Goal: Task Accomplishment & Management: Manage account settings

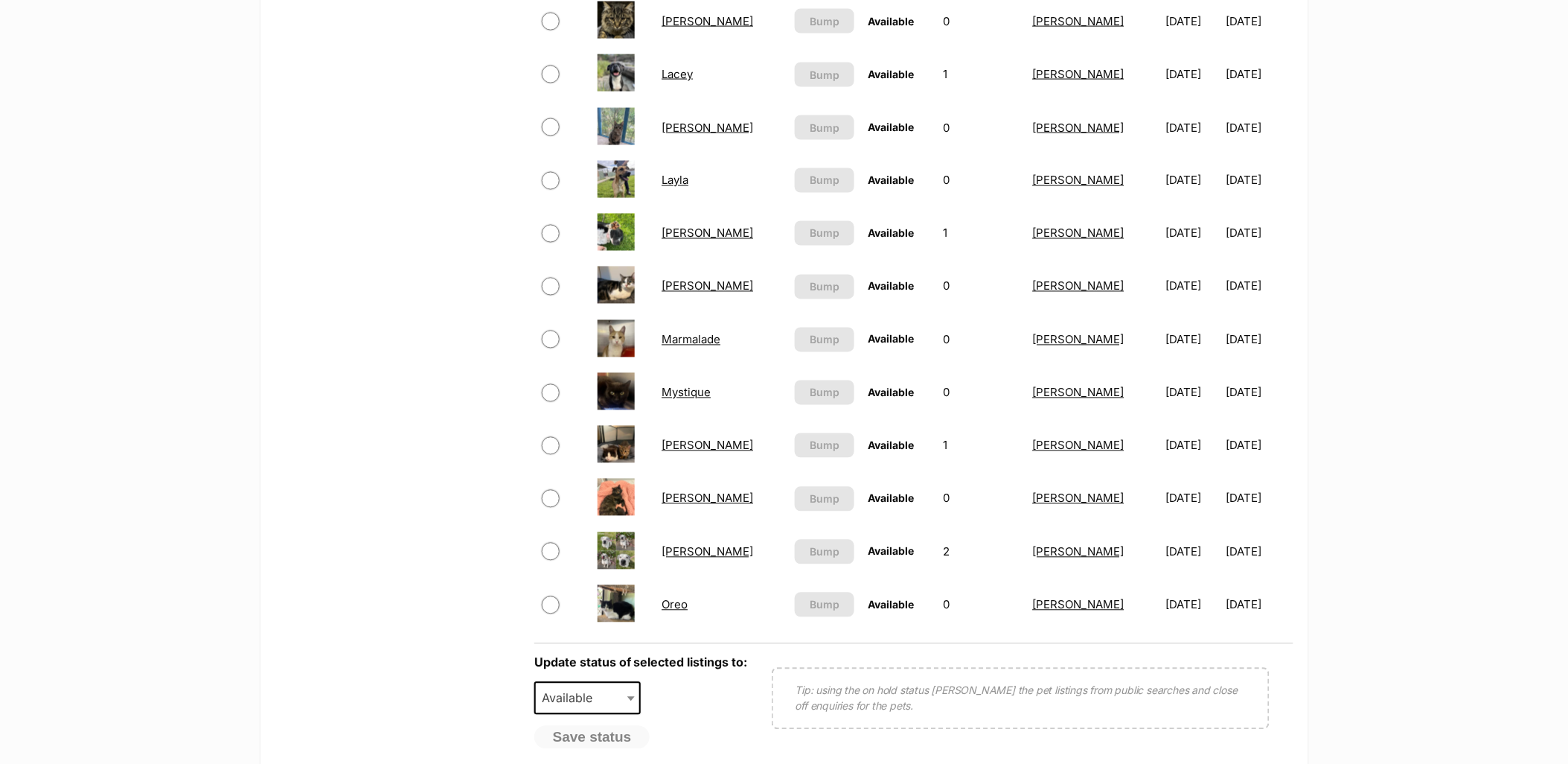
scroll to position [910, 0]
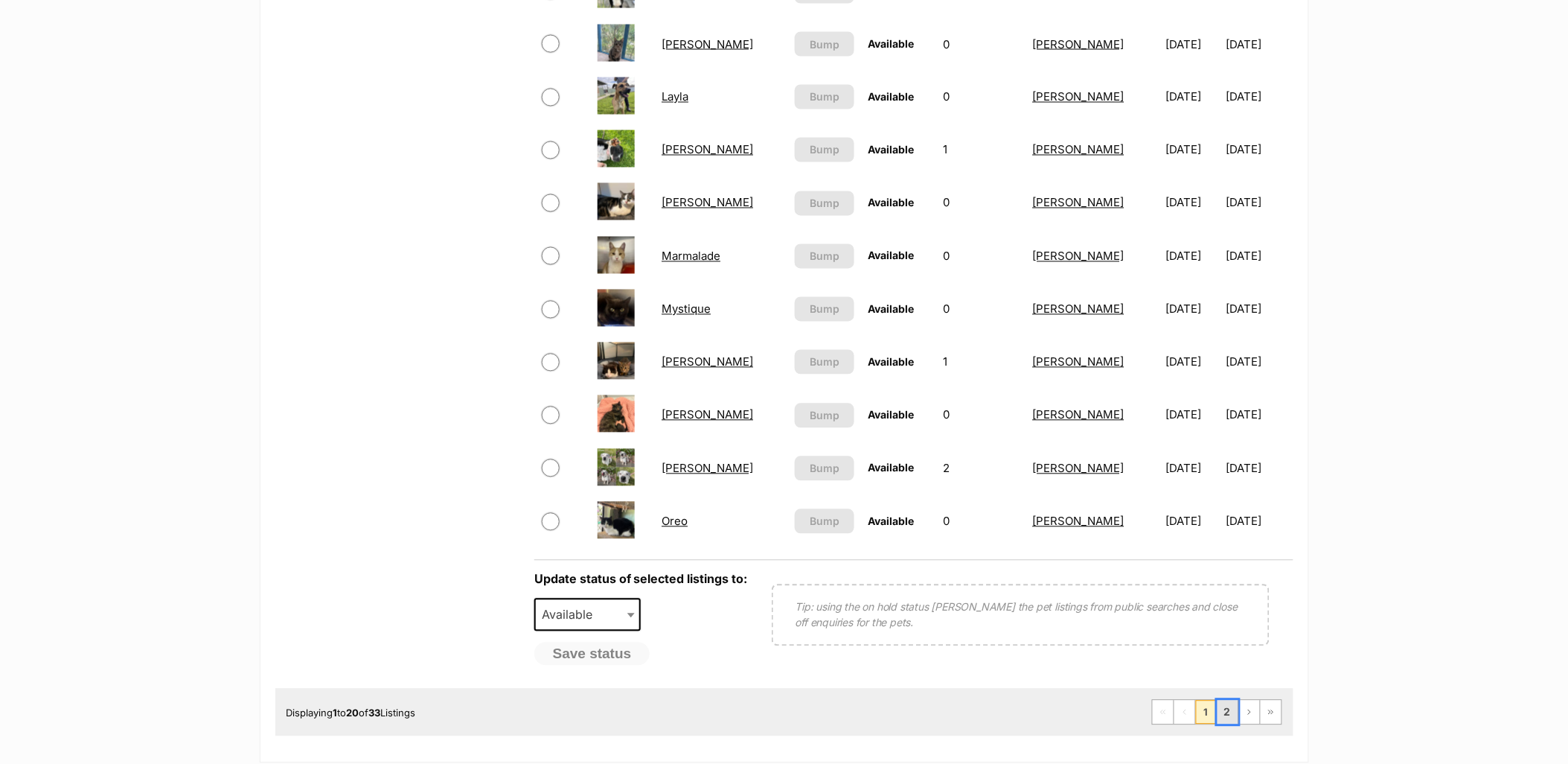
click at [1229, 702] on link "2" at bounding box center [1228, 712] width 21 height 24
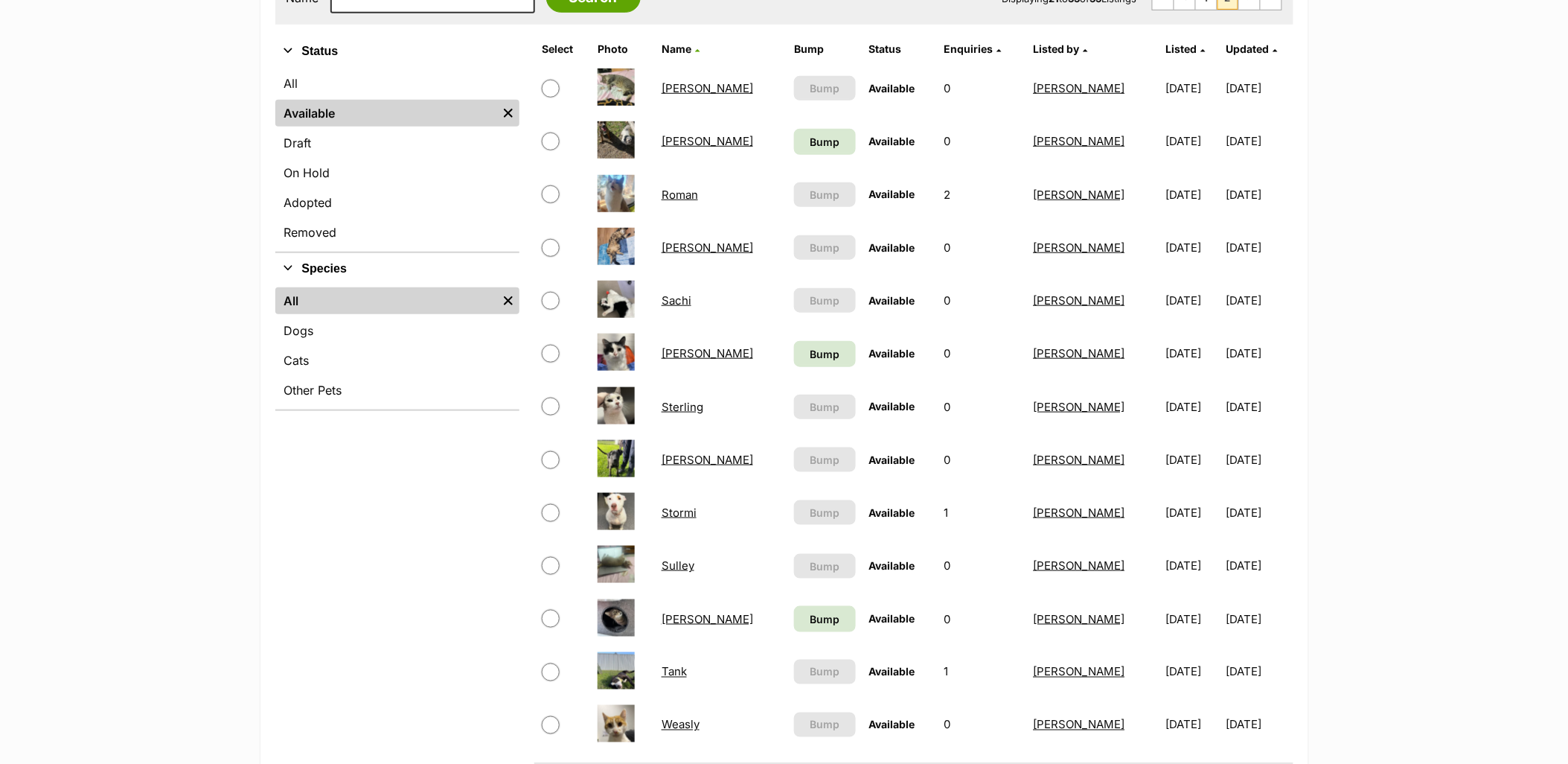
scroll to position [413, 0]
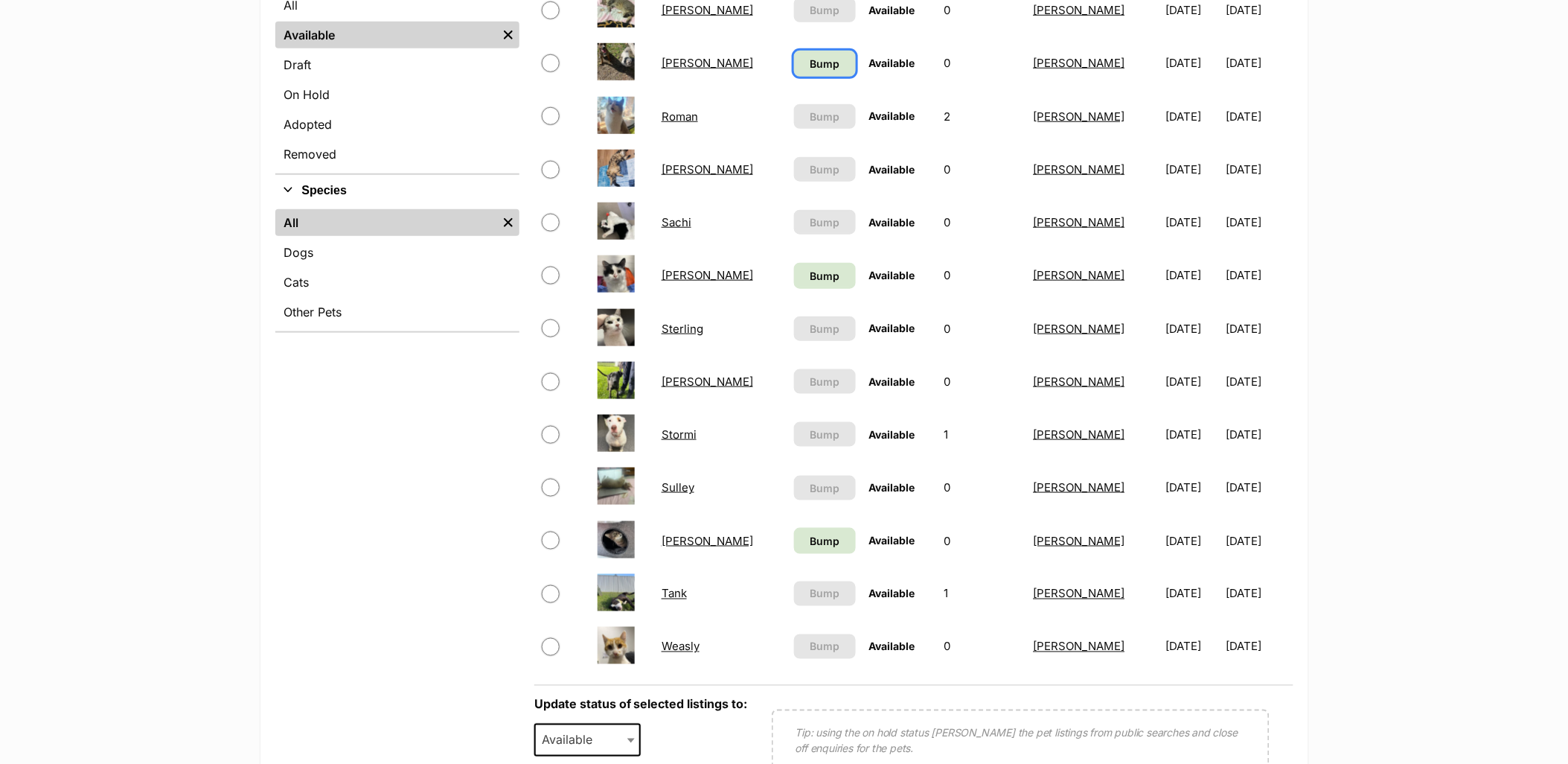
click at [810, 61] on span "Bump" at bounding box center [825, 63] width 30 height 16
click at [794, 263] on link "Bump" at bounding box center [825, 276] width 62 height 26
click at [794, 527] on link "Bump" at bounding box center [825, 541] width 62 height 26
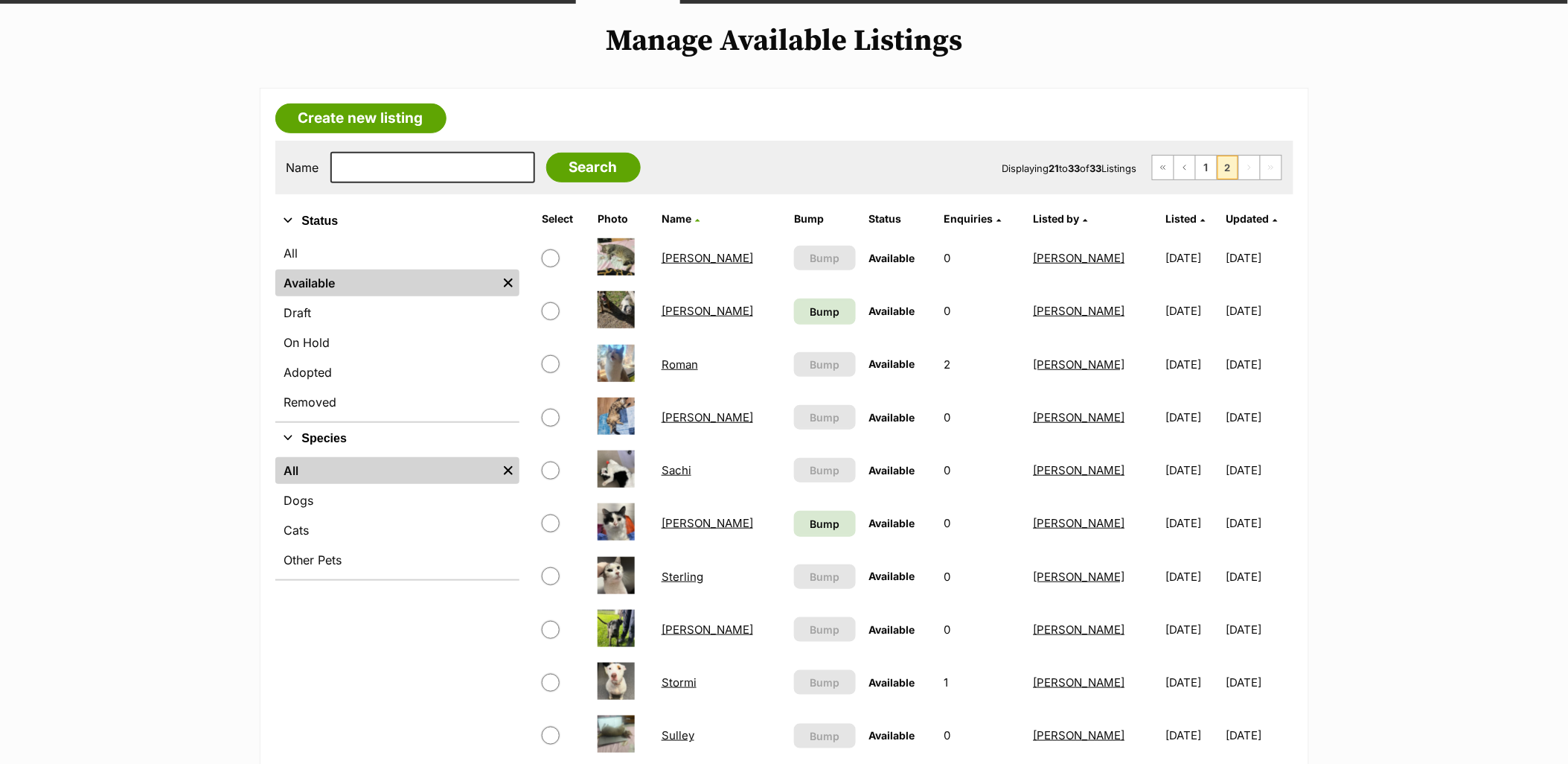
click at [681, 307] on link "Ralph" at bounding box center [707, 310] width 91 height 14
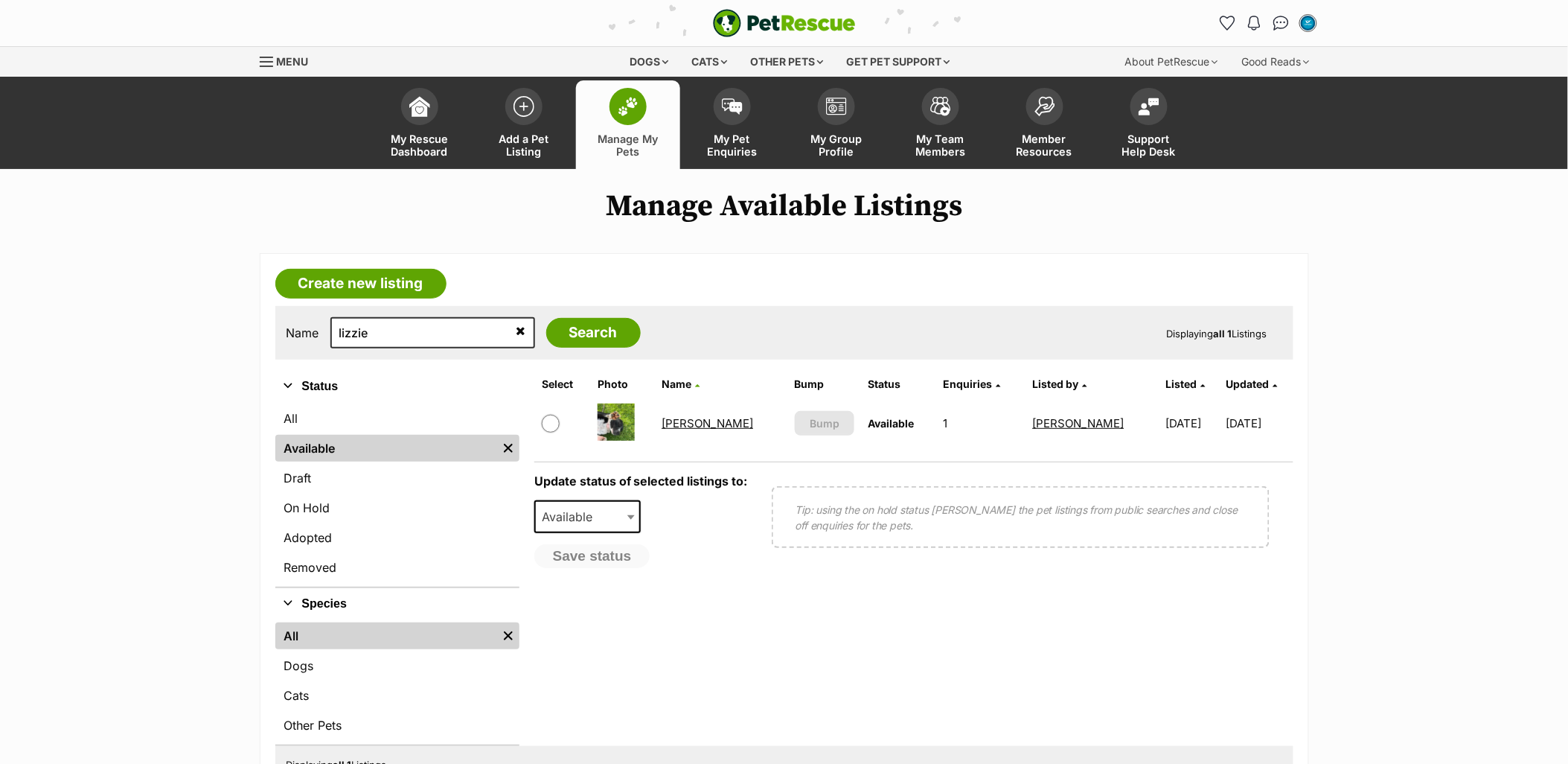
click at [672, 424] on link "Lizzie" at bounding box center [707, 423] width 91 height 14
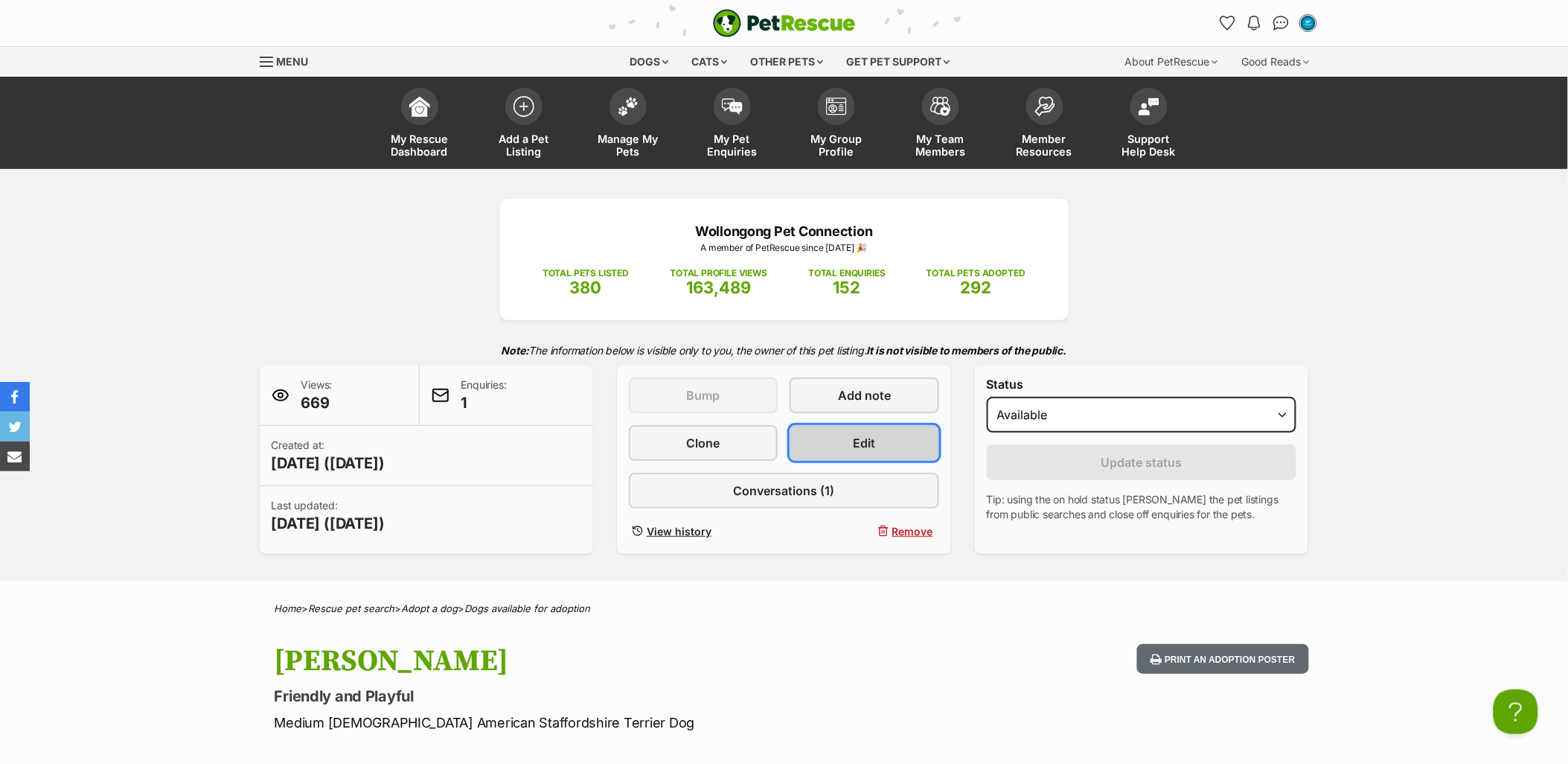
click at [838, 438] on link "Edit" at bounding box center [864, 443] width 149 height 35
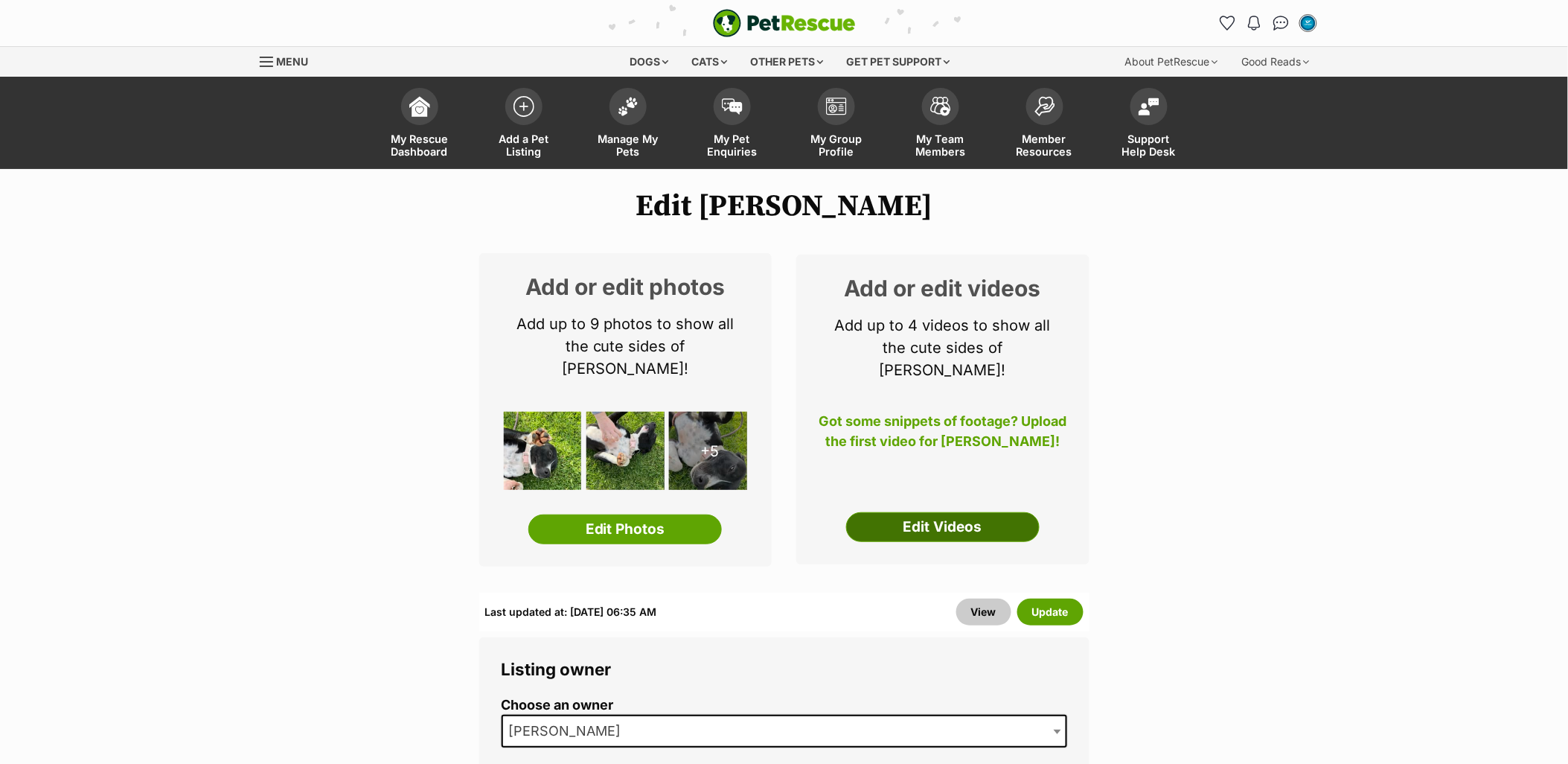
click at [966, 519] on link "Edit Videos" at bounding box center [943, 527] width 194 height 30
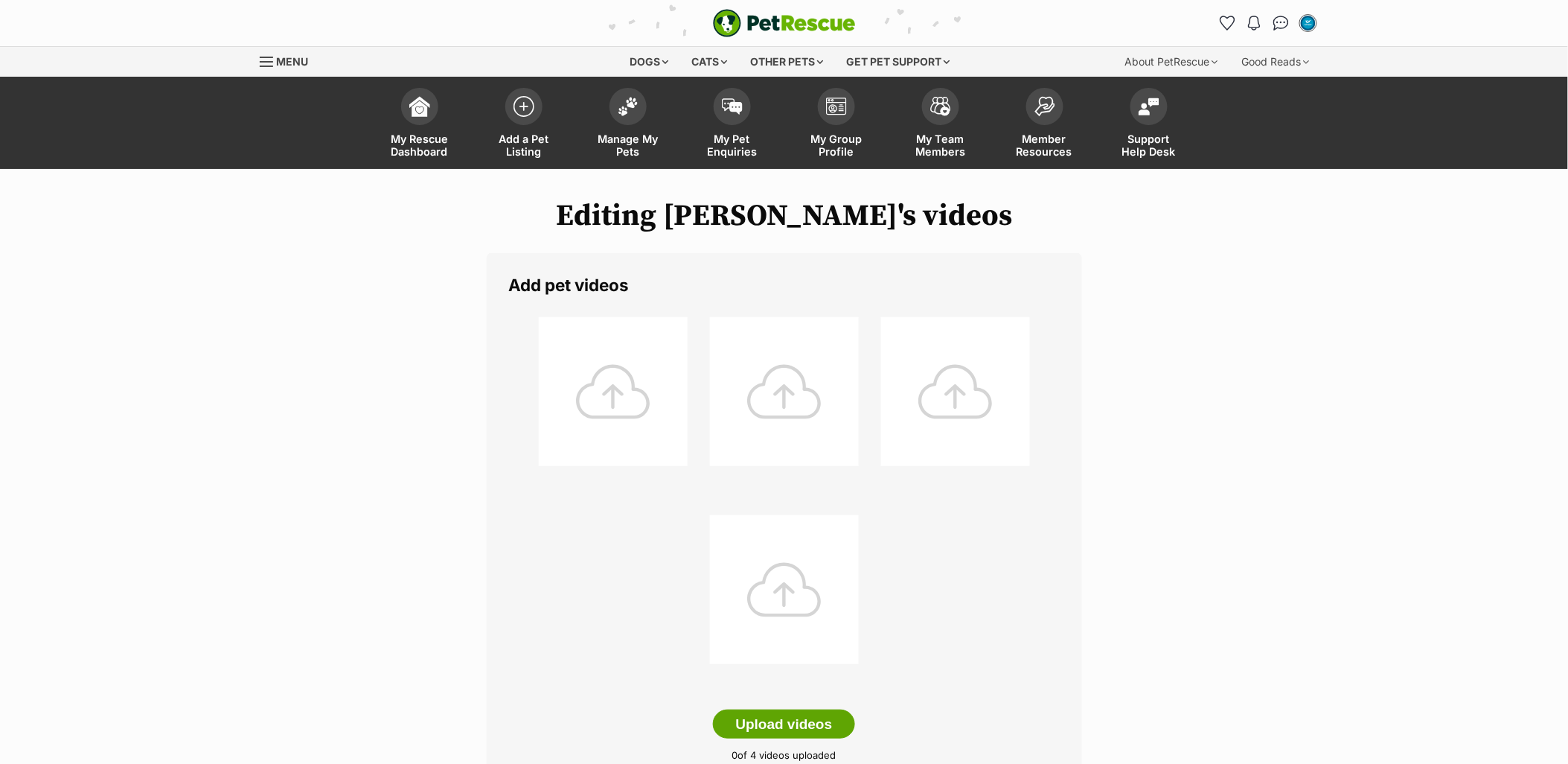
click at [596, 395] on div at bounding box center [613, 391] width 149 height 149
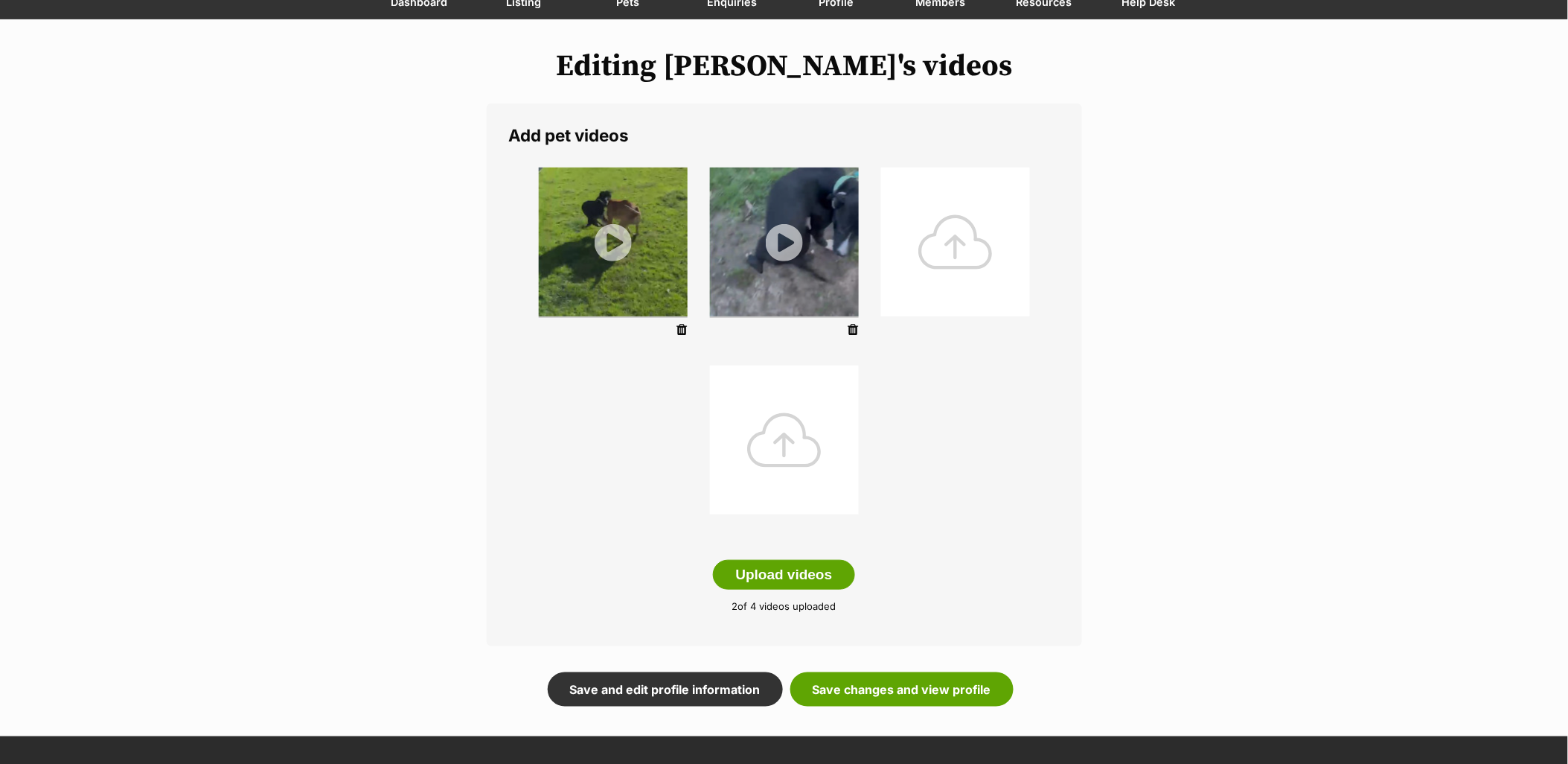
scroll to position [248, 0]
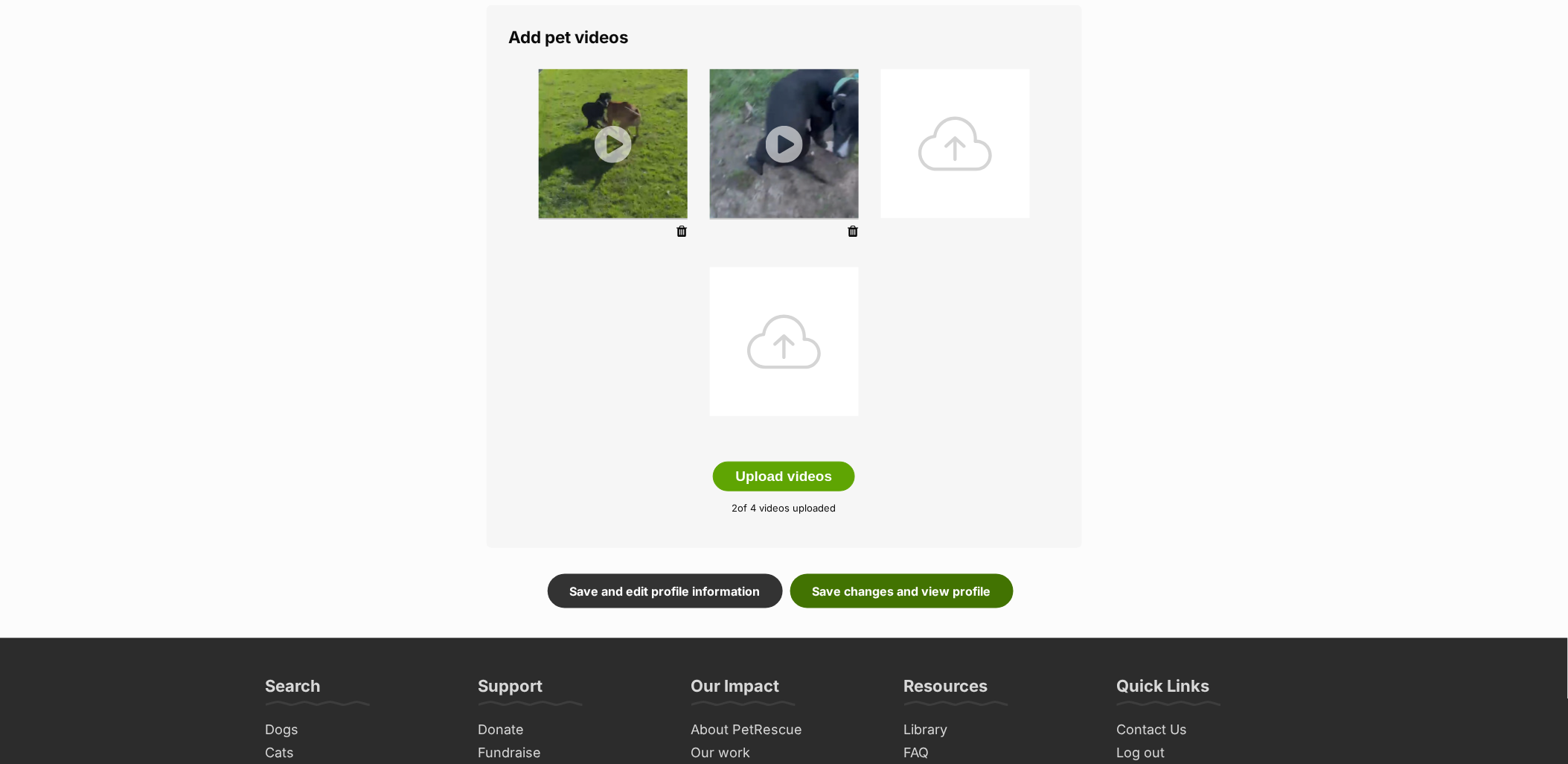
click at [948, 580] on link "Save changes and view profile" at bounding box center [901, 591] width 223 height 35
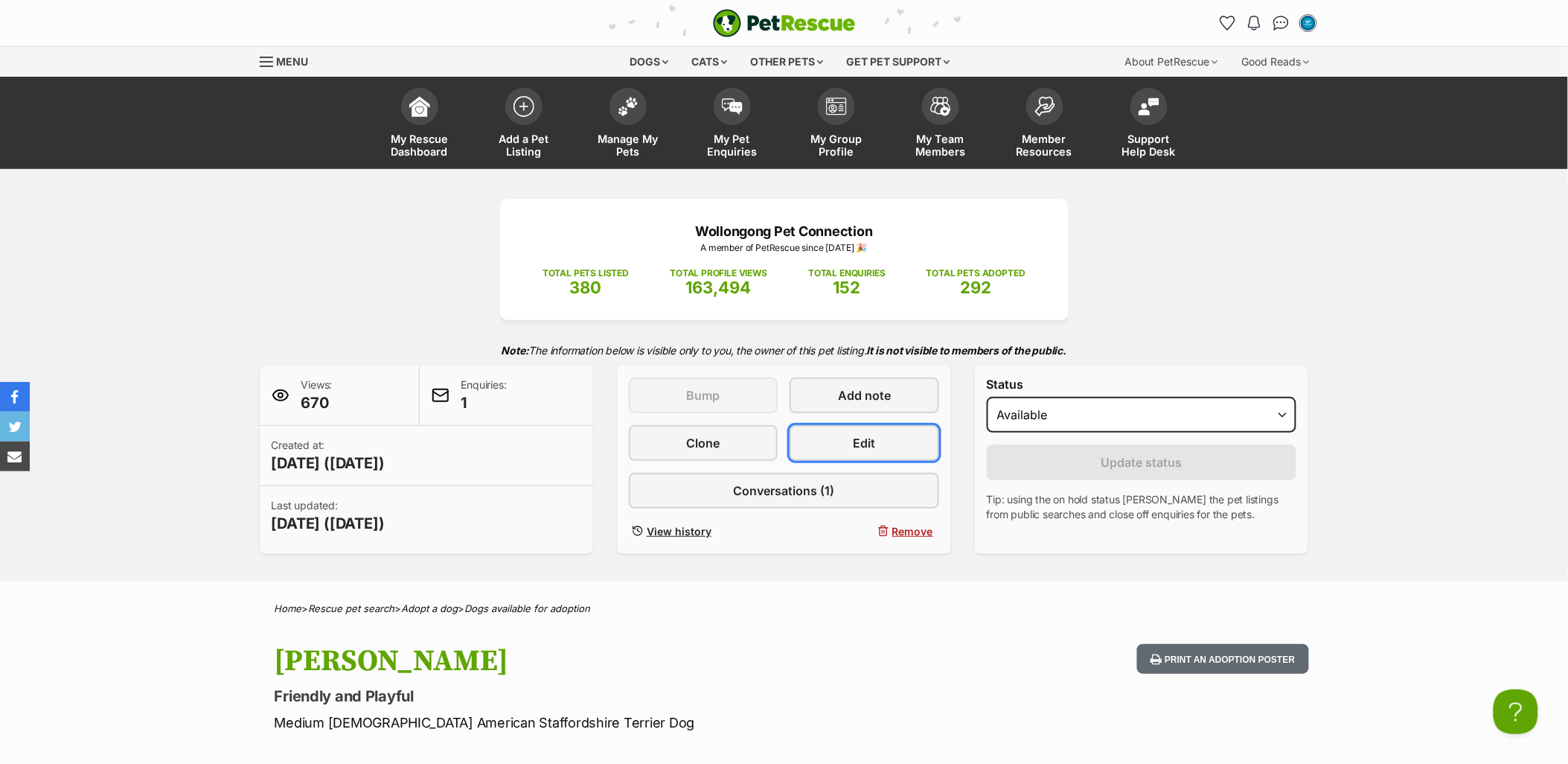
drag, startPoint x: 887, startPoint y: 439, endPoint x: 58, endPoint y: 335, distance: 835.5
click at [887, 439] on link "Edit" at bounding box center [864, 443] width 149 height 35
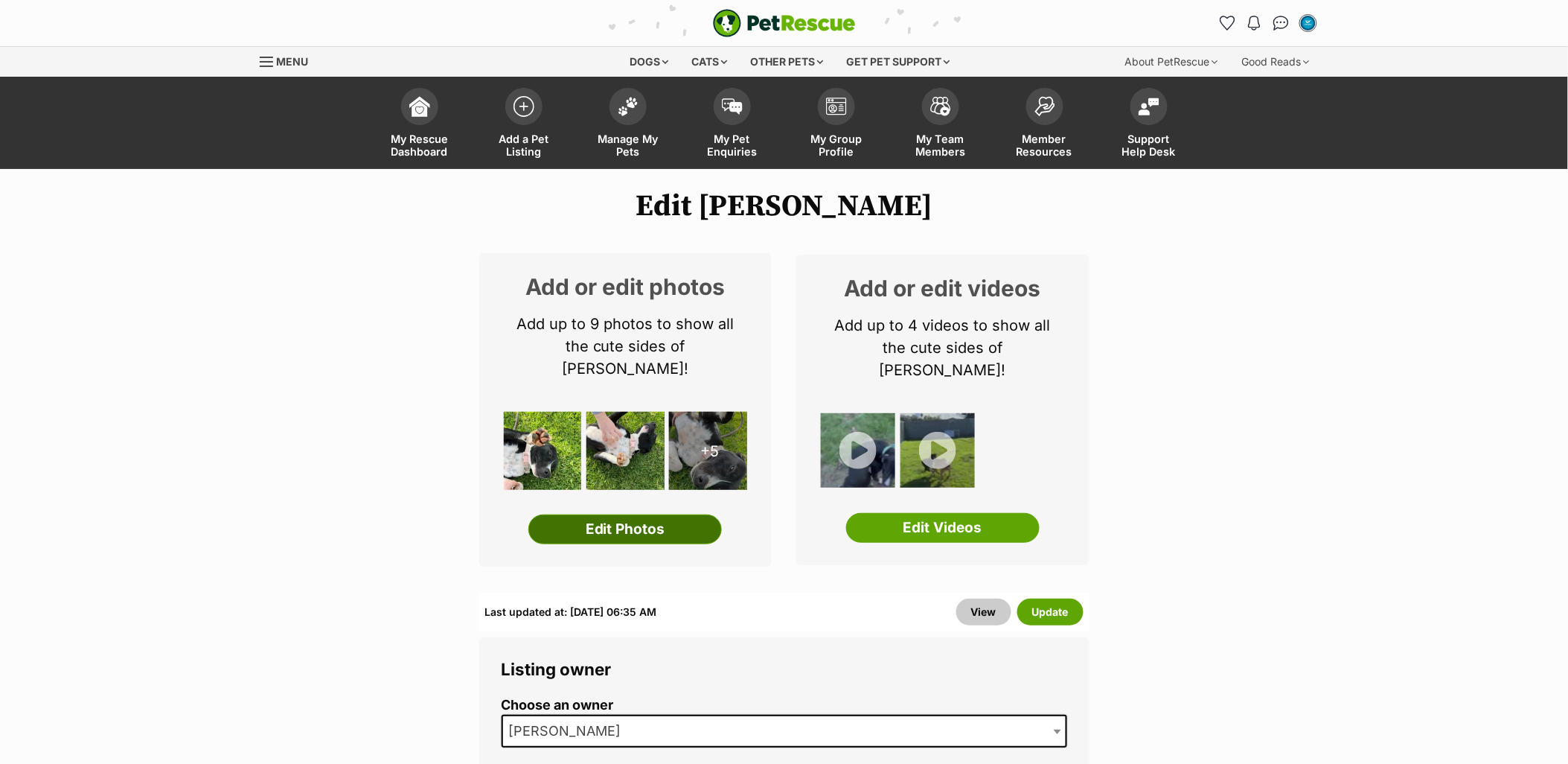
click at [561, 514] on link "Edit Photos" at bounding box center [625, 529] width 194 height 30
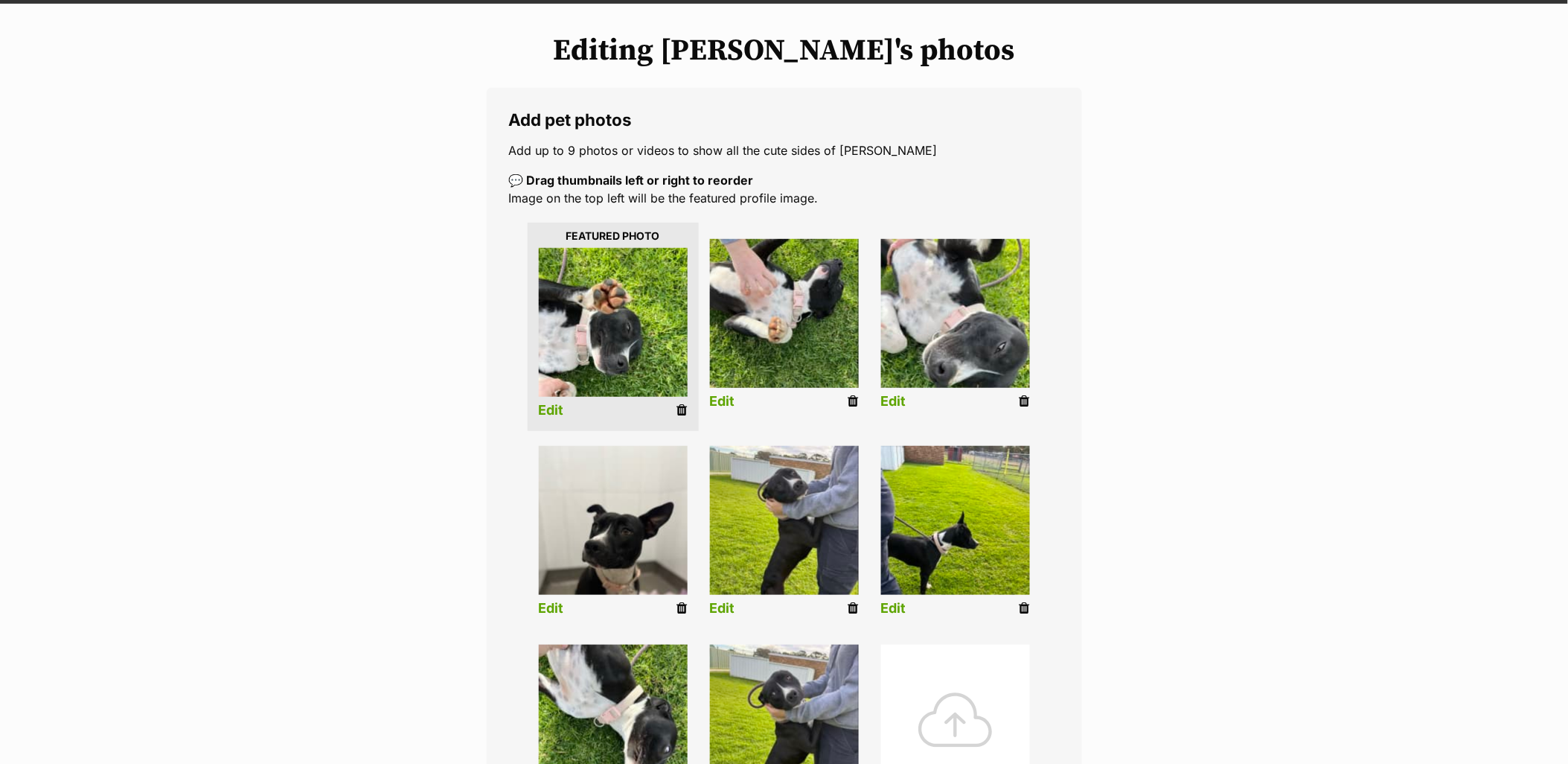
scroll to position [330, 0]
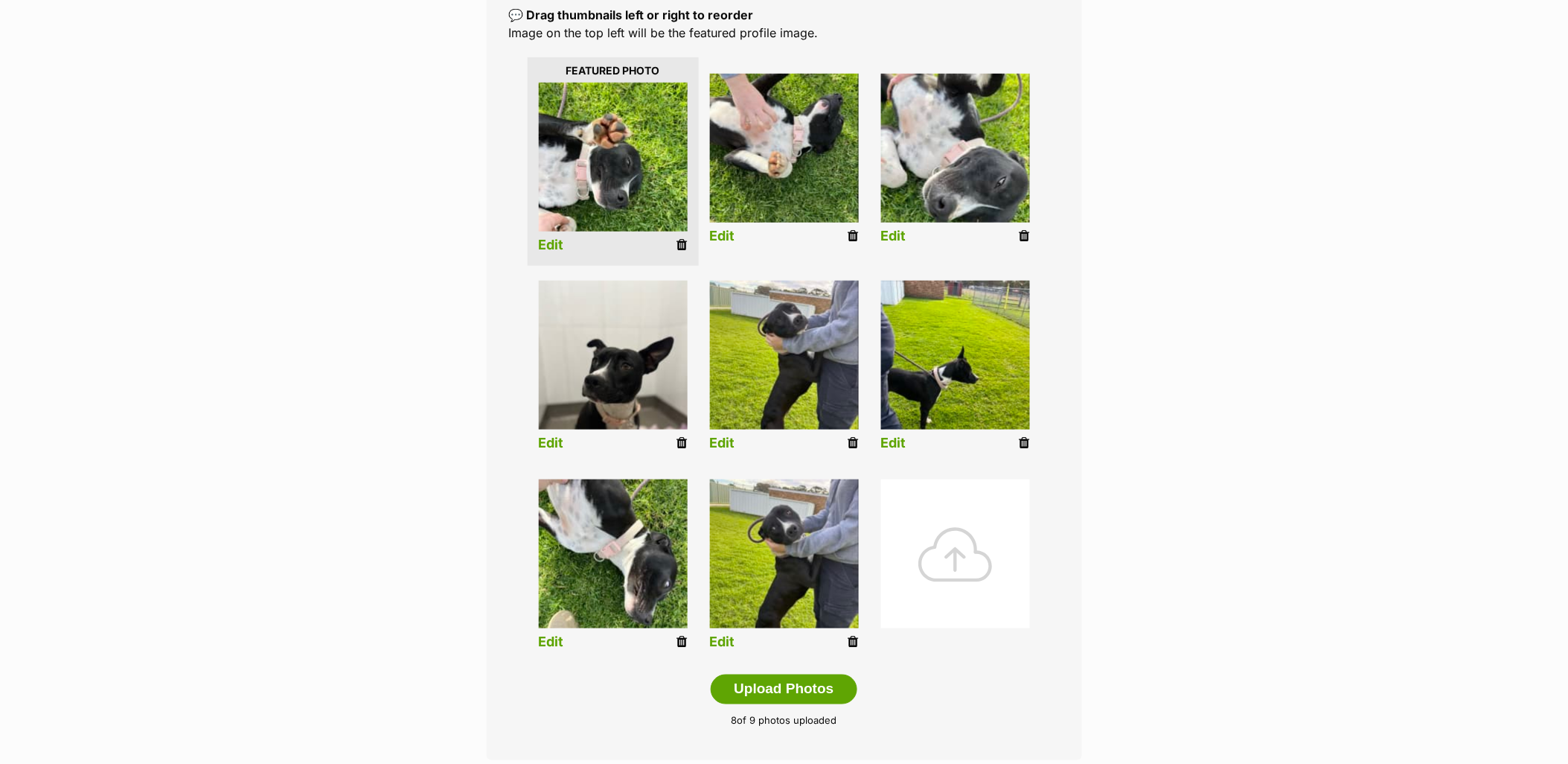
click at [686, 449] on icon at bounding box center [682, 443] width 11 height 13
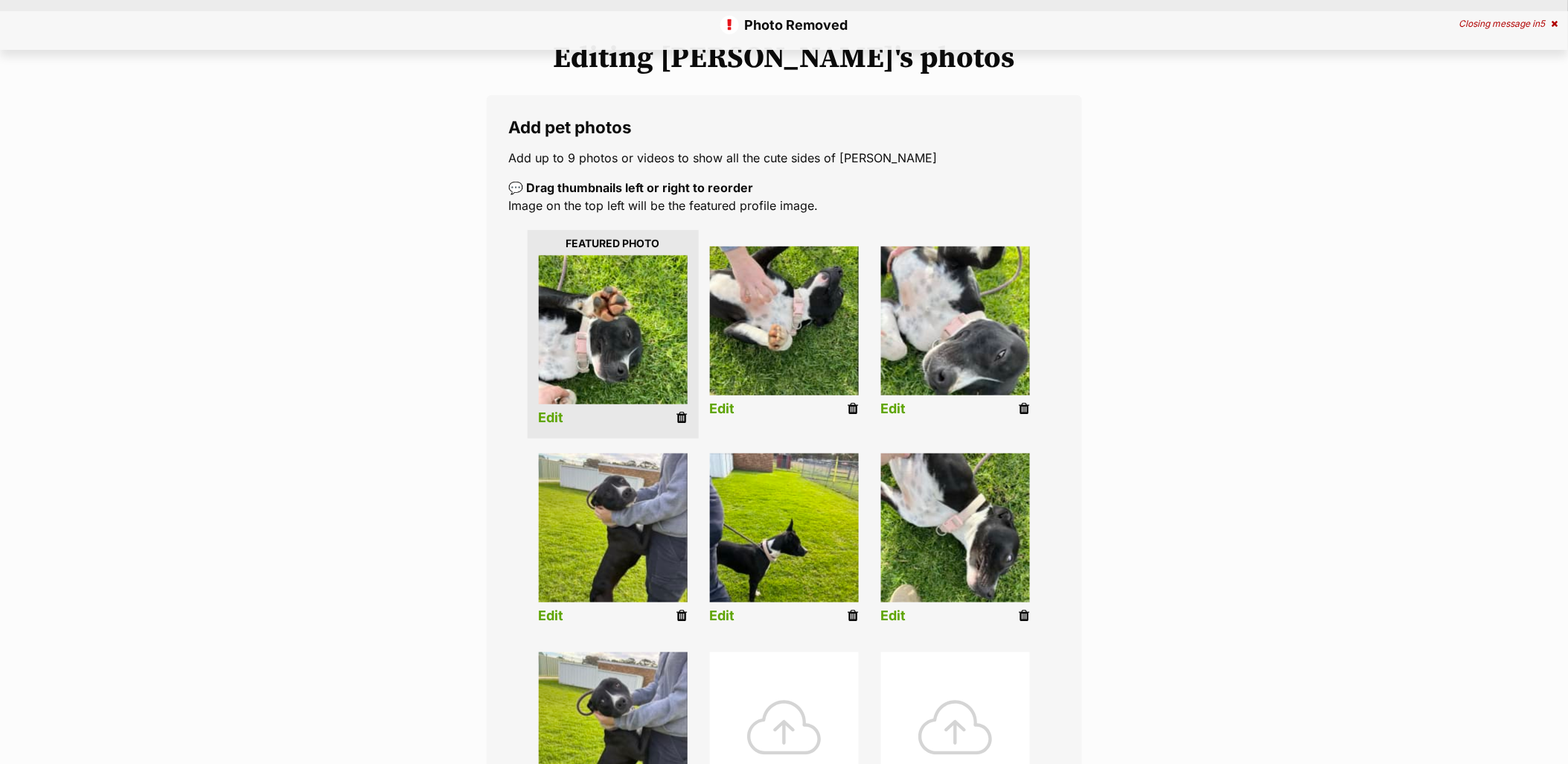
scroll to position [330, 0]
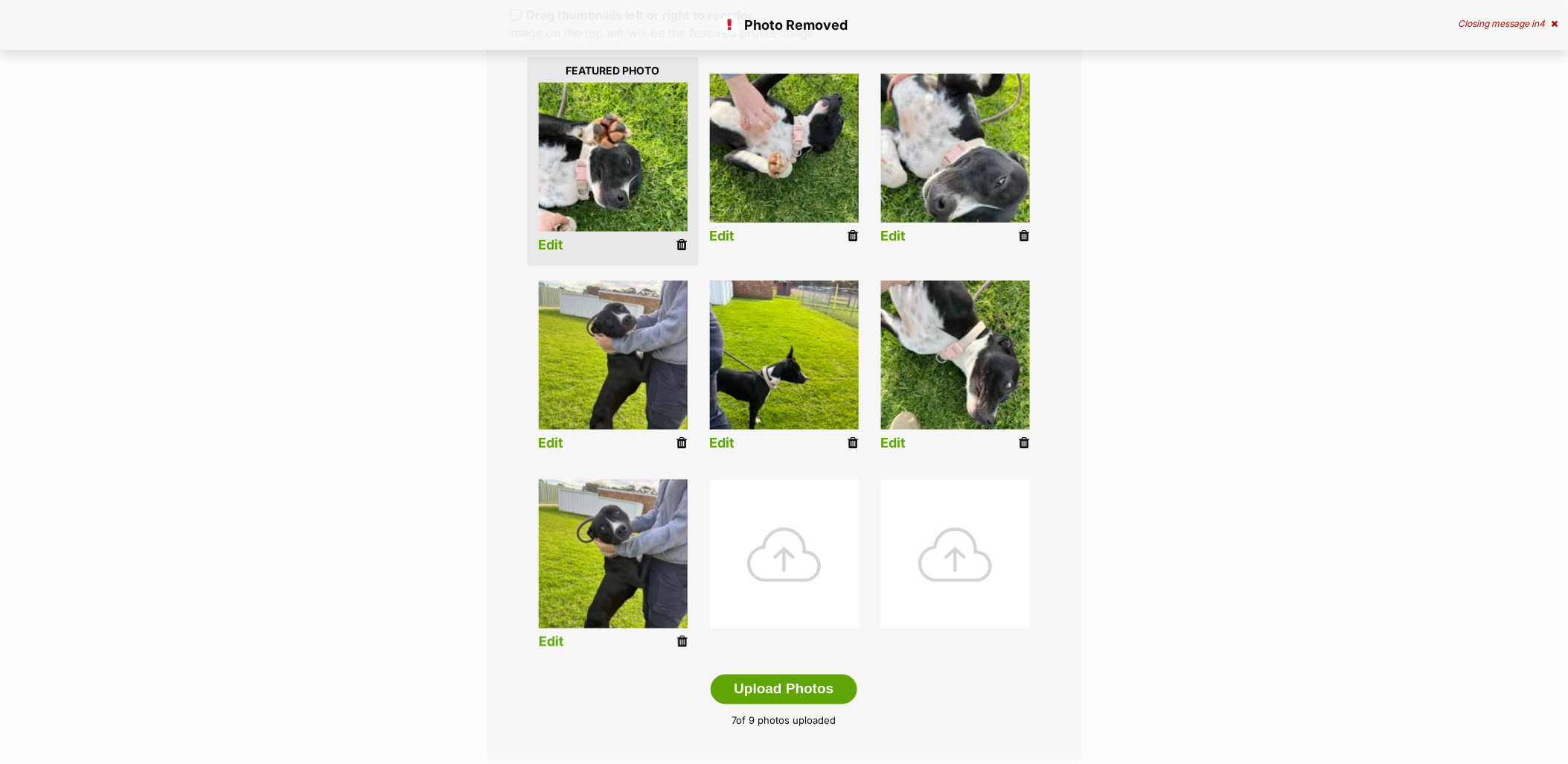
click at [683, 638] on icon at bounding box center [682, 641] width 11 height 13
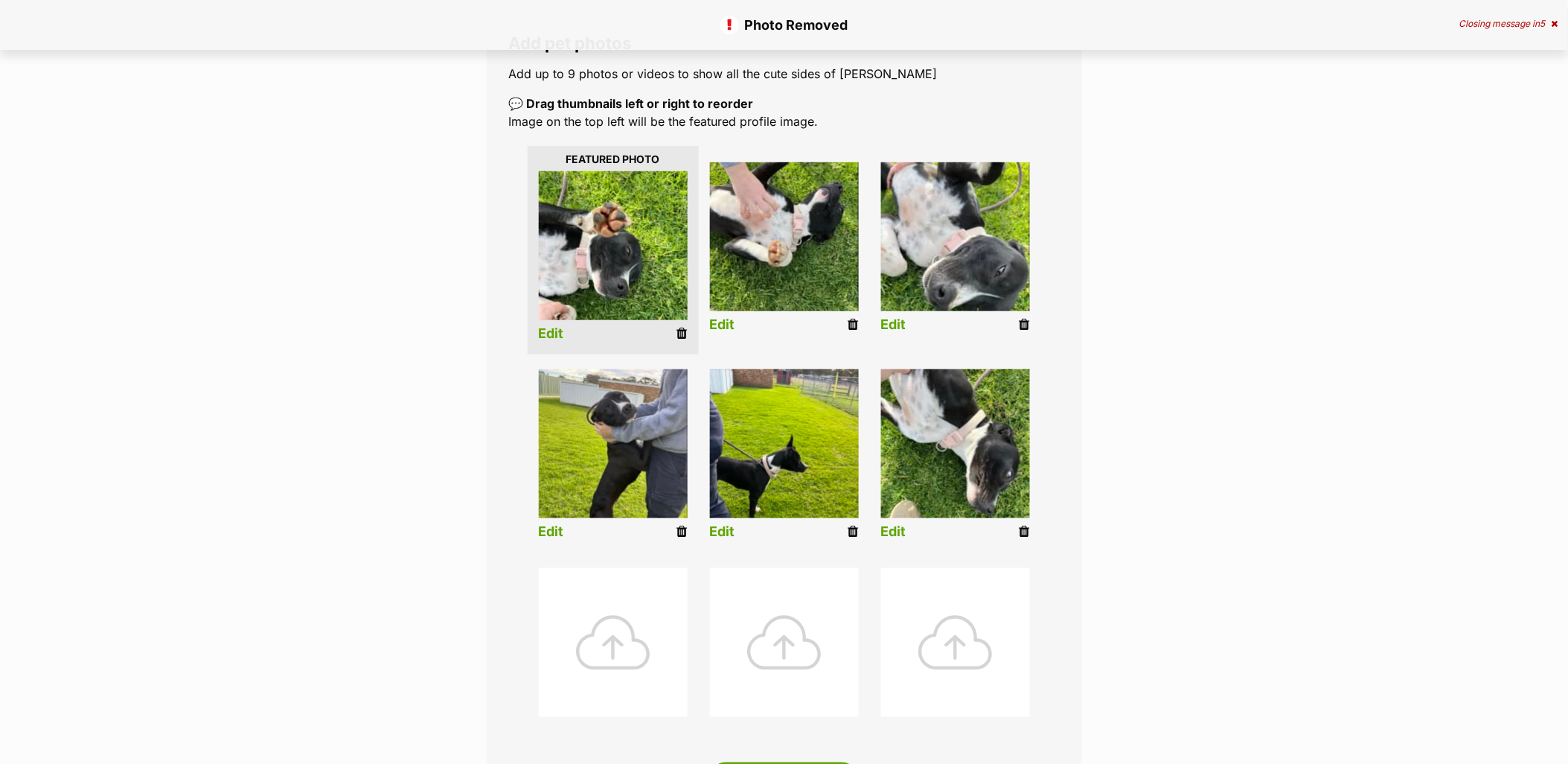
scroll to position [248, 0]
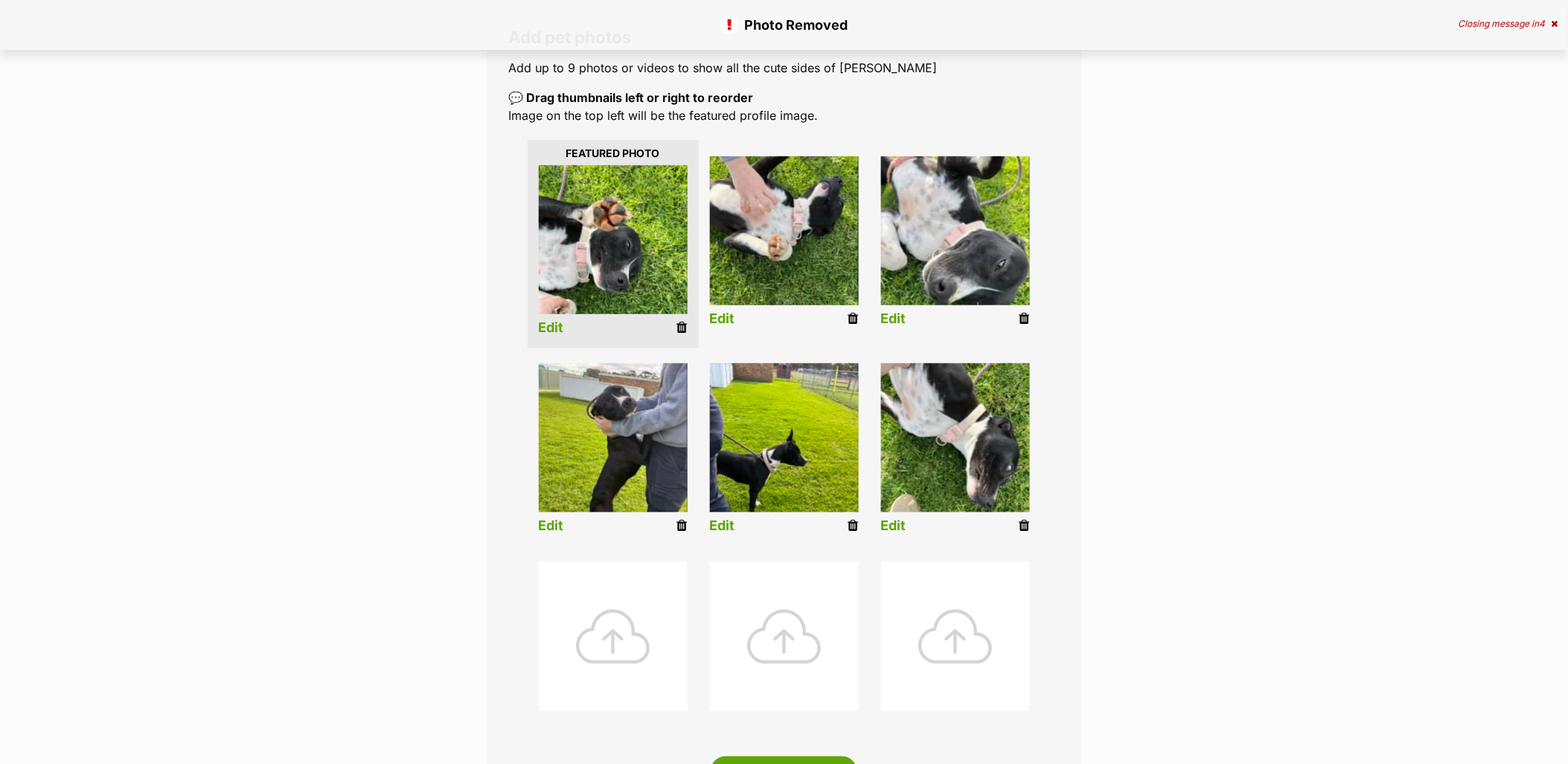
click at [1025, 524] on icon at bounding box center [1024, 526] width 11 height 13
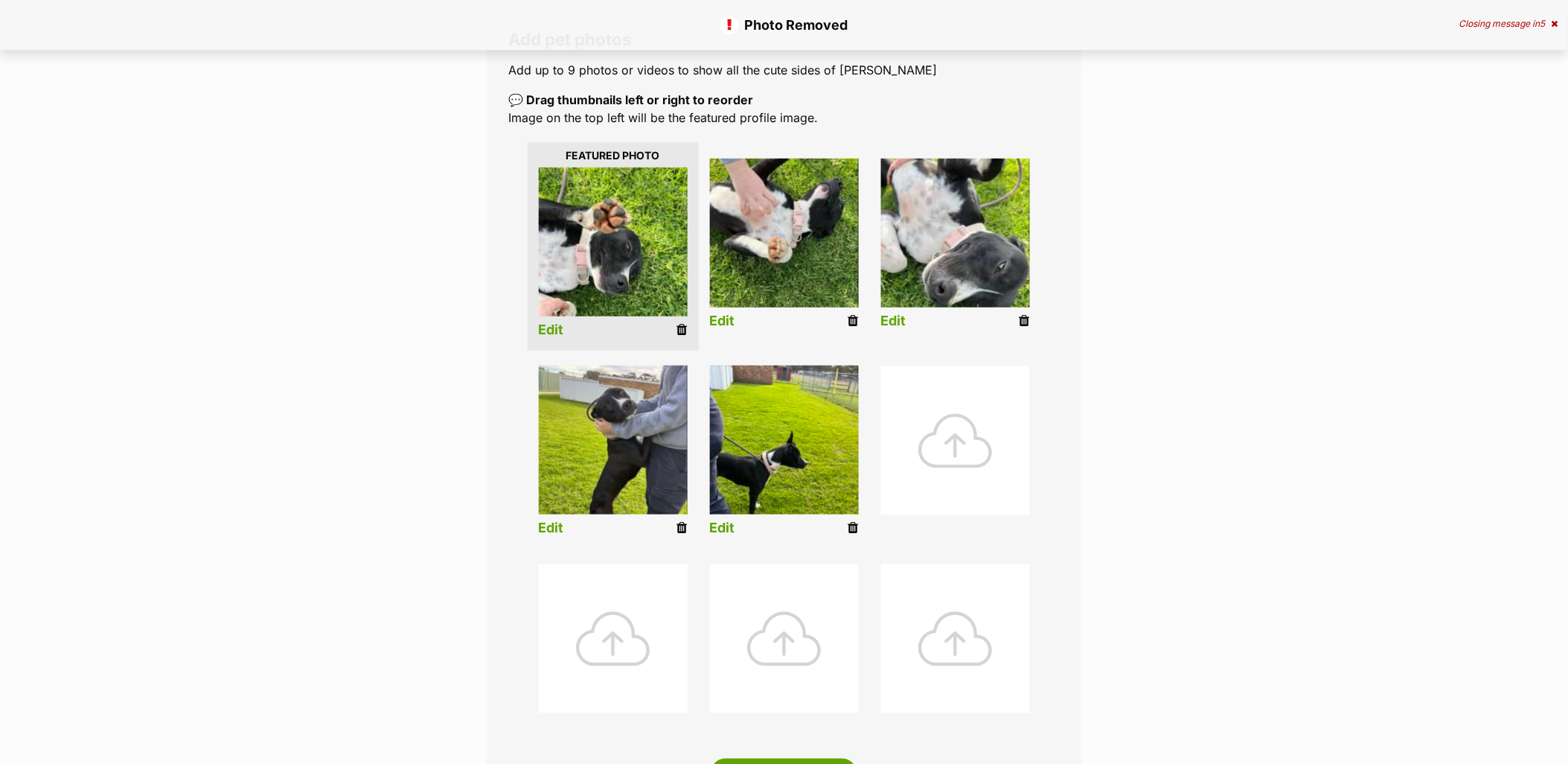
scroll to position [248, 0]
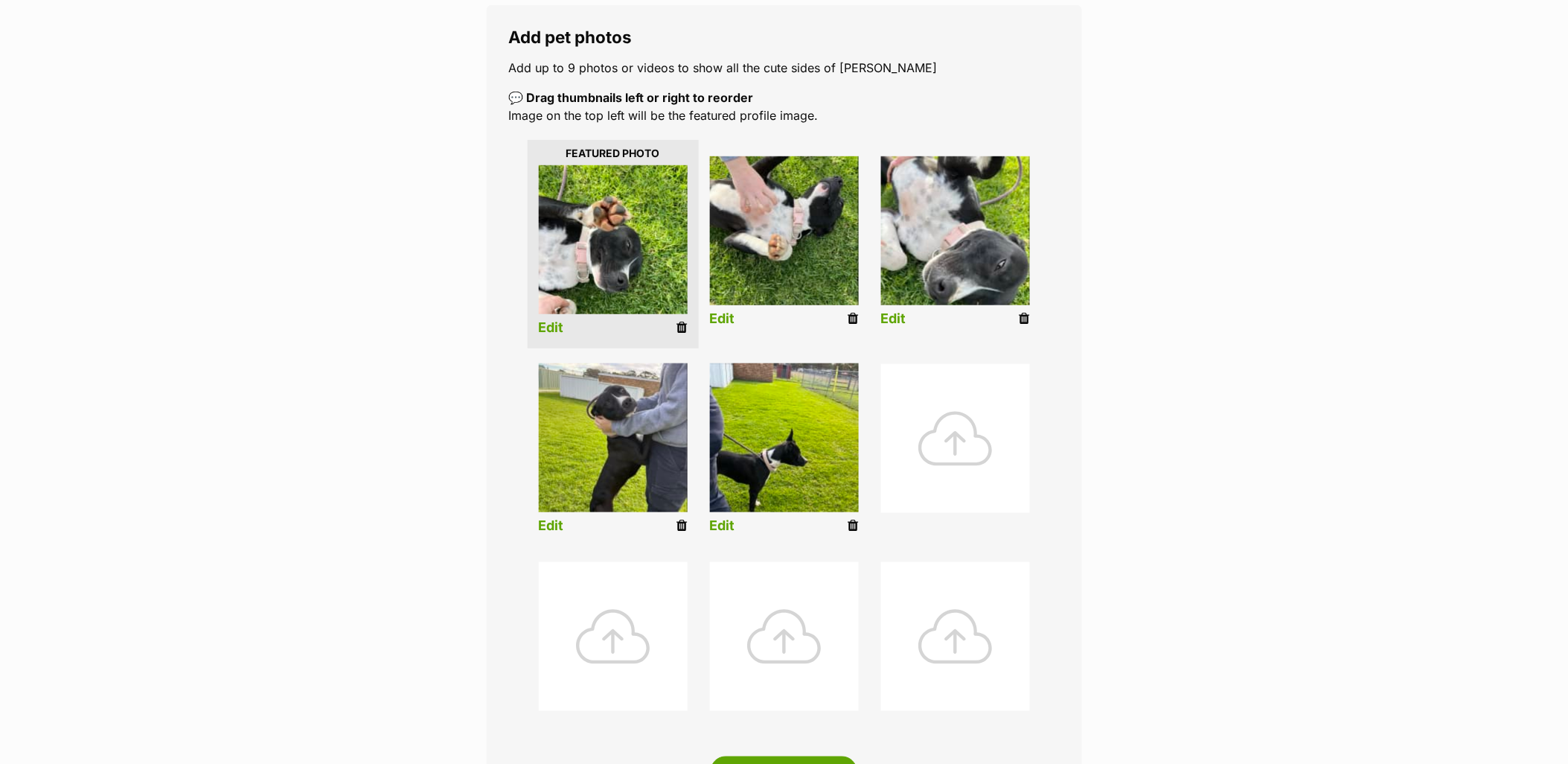
drag, startPoint x: 857, startPoint y: 531, endPoint x: 853, endPoint y: 43, distance: 488.0
click at [857, 531] on icon at bounding box center [854, 526] width 11 height 13
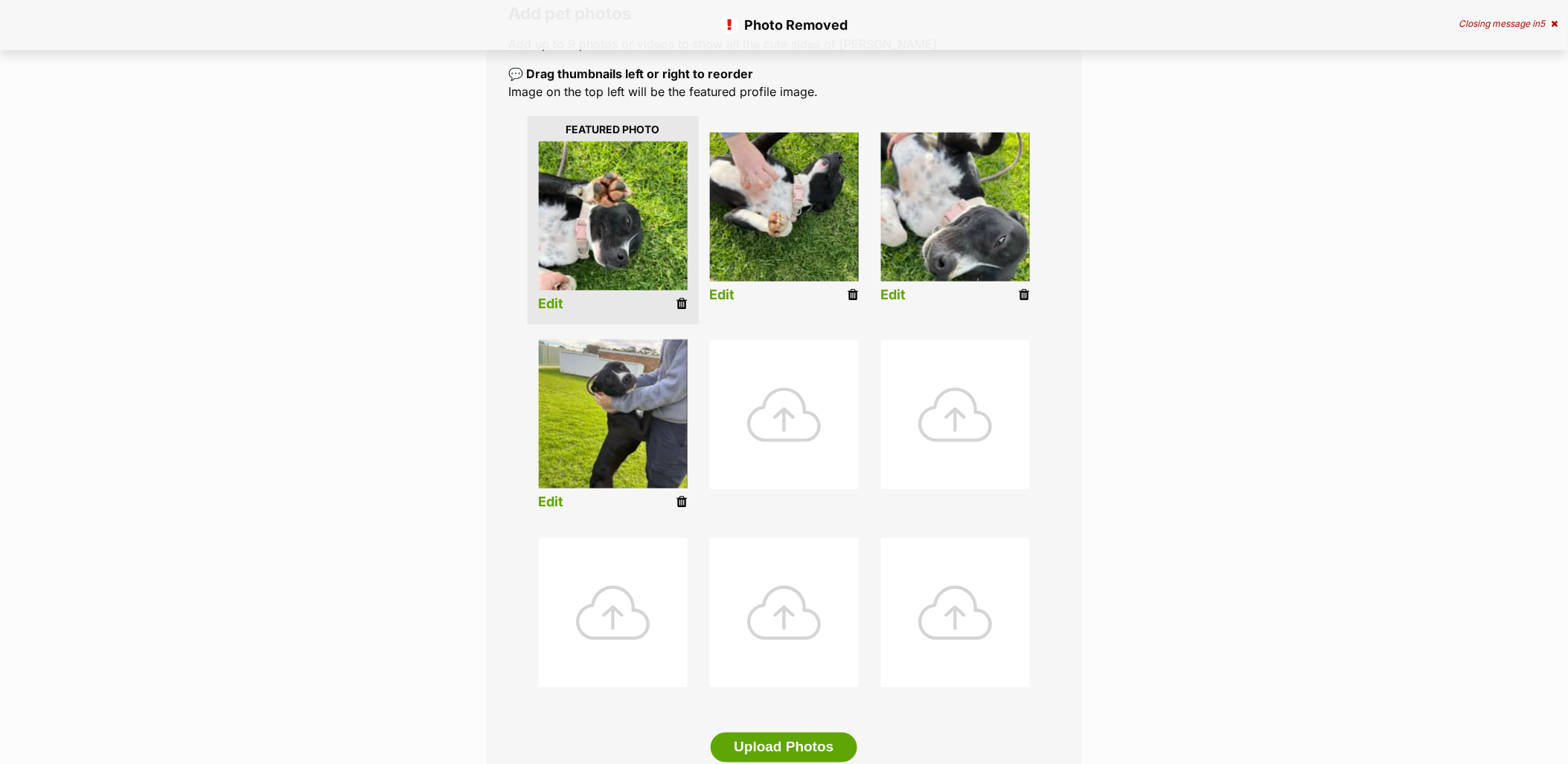
scroll to position [330, 0]
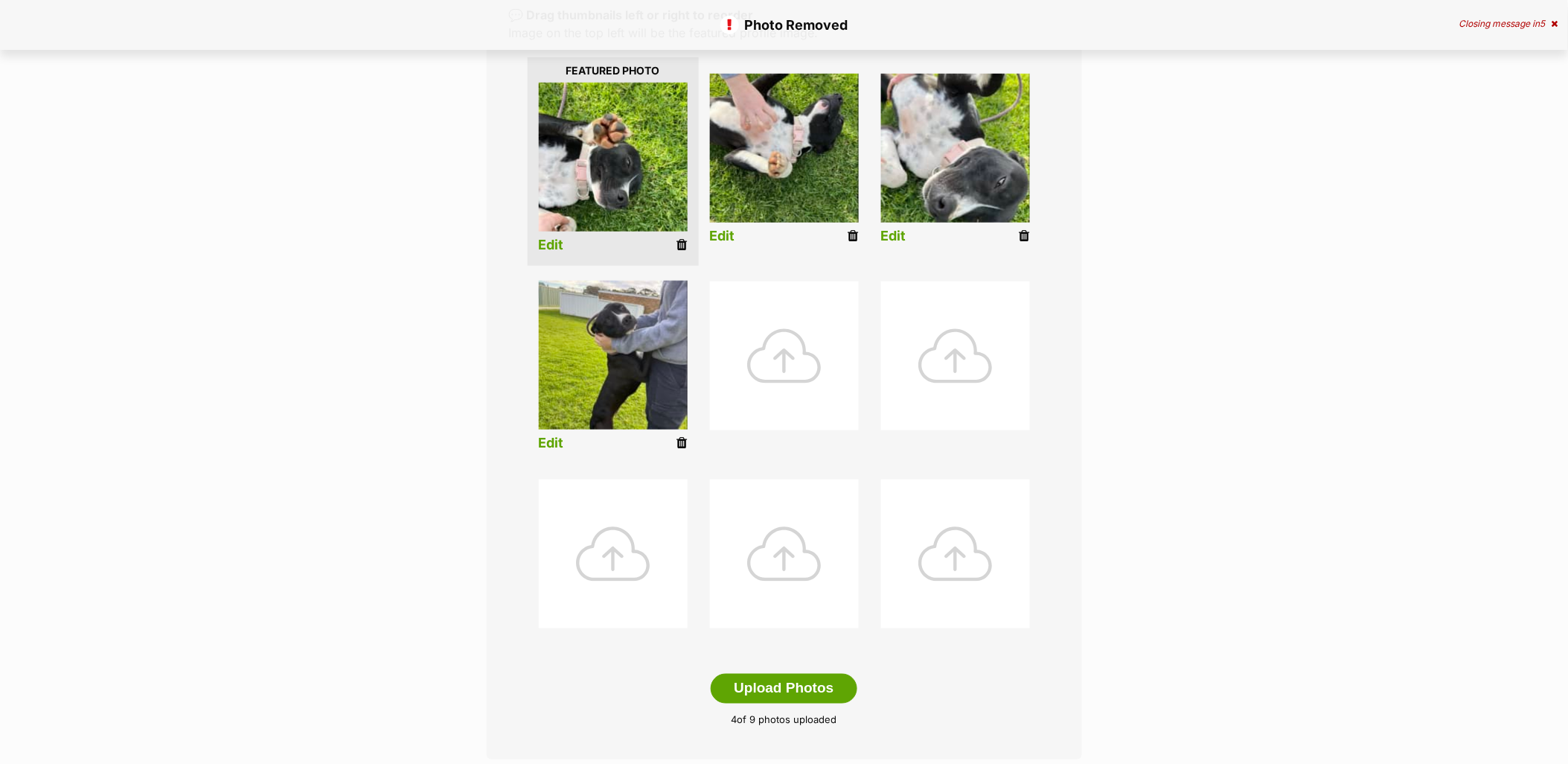
click at [763, 325] on div at bounding box center [784, 355] width 149 height 149
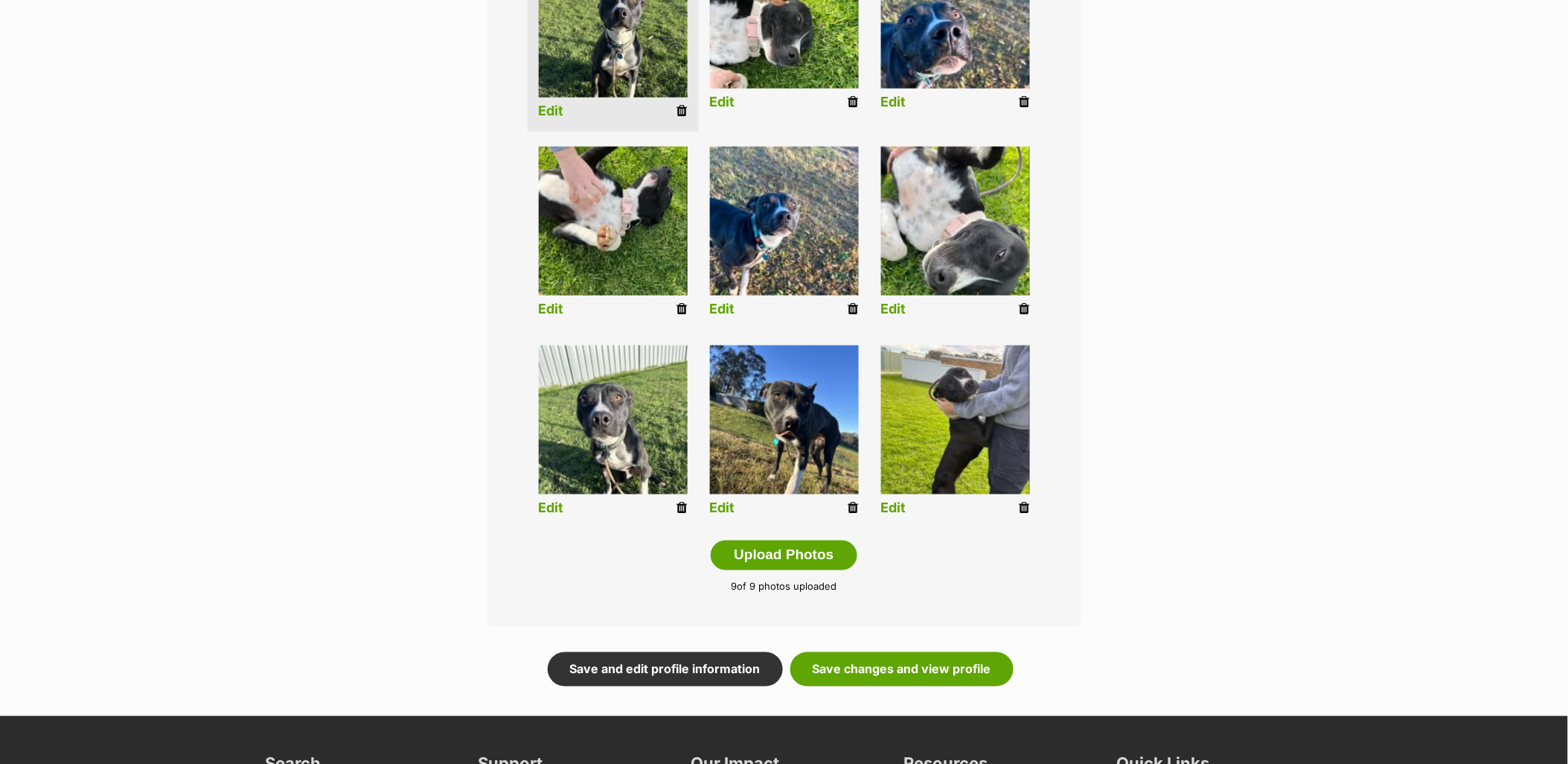
scroll to position [579, 0]
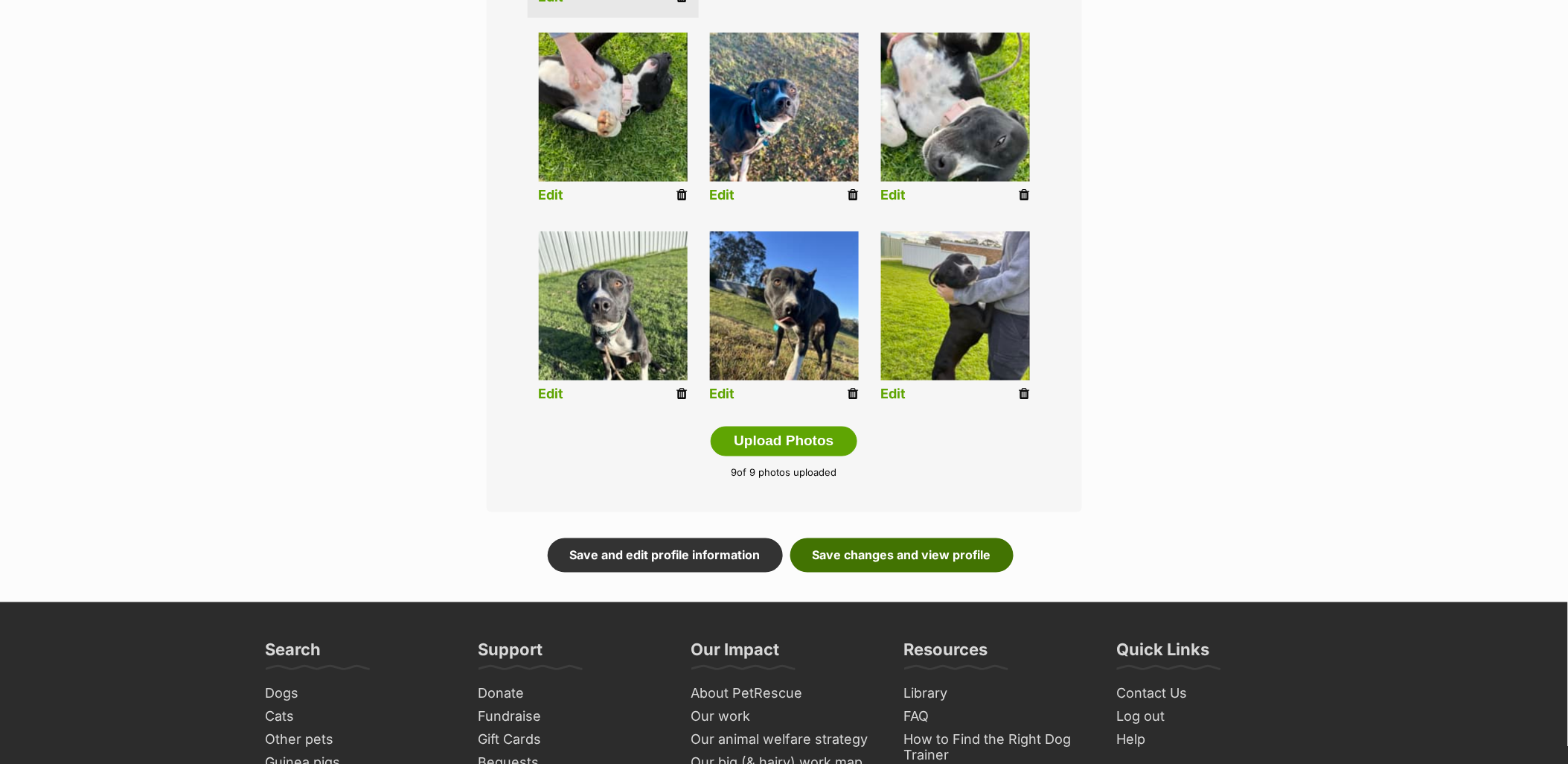
click at [942, 546] on link "Save changes and view profile" at bounding box center [901, 555] width 223 height 35
